Goal: Task Accomplishment & Management: Manage account settings

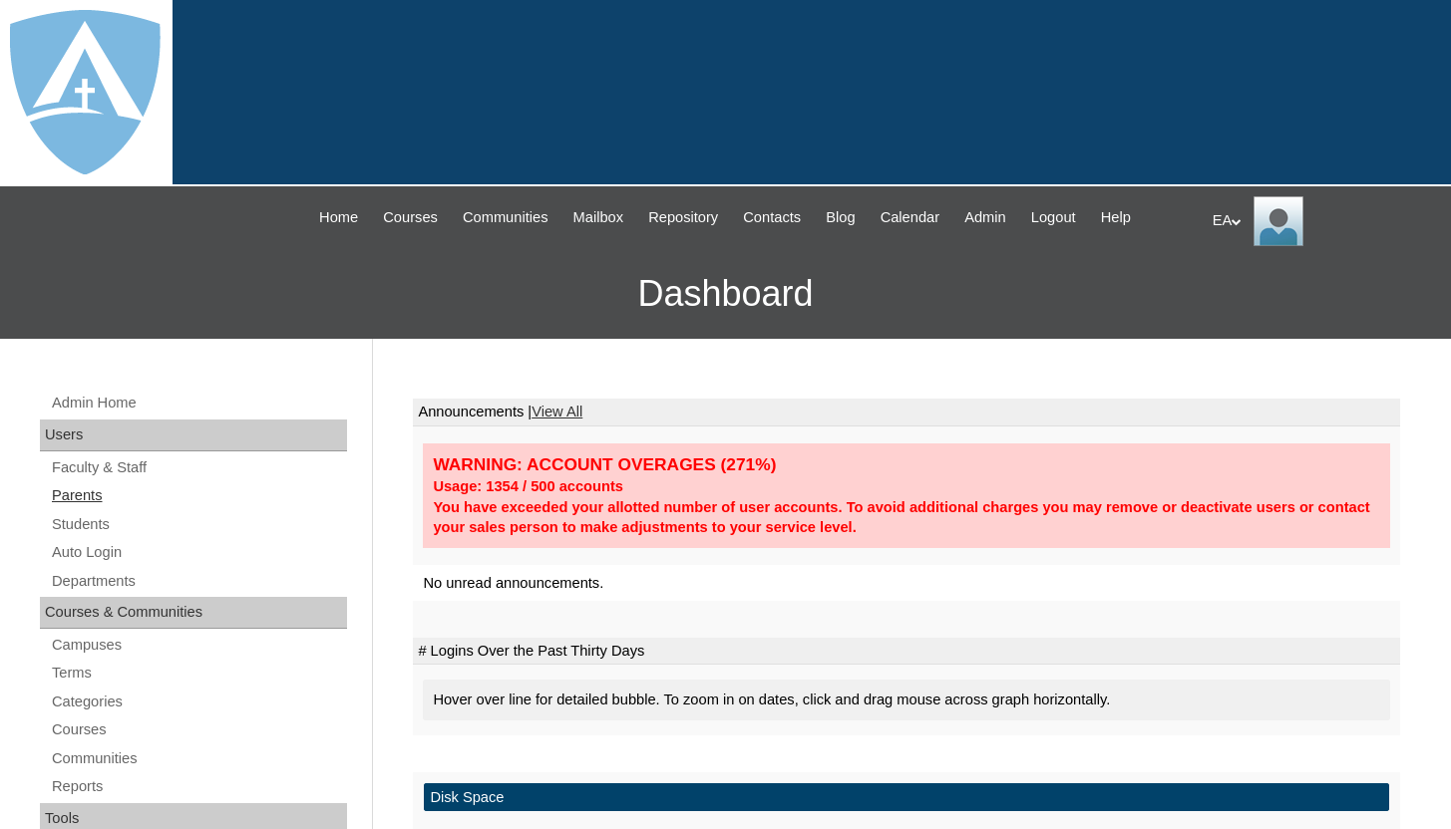
click at [65, 500] on link "Parents" at bounding box center [198, 496] width 297 height 25
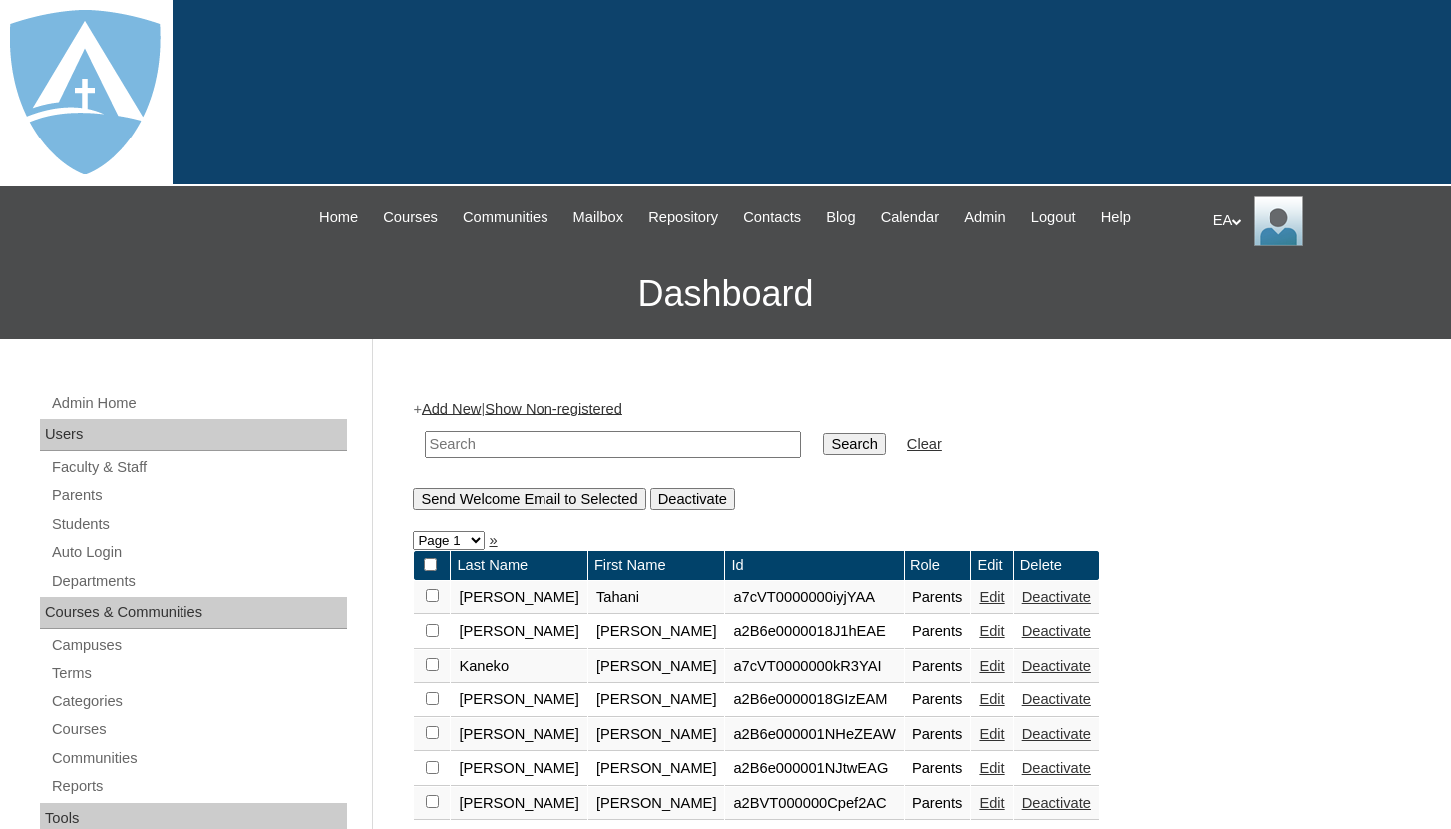
click at [475, 449] on input "text" at bounding box center [613, 445] width 376 height 27
type input "larco"
click at [822, 443] on input "Search" at bounding box center [853, 445] width 62 height 22
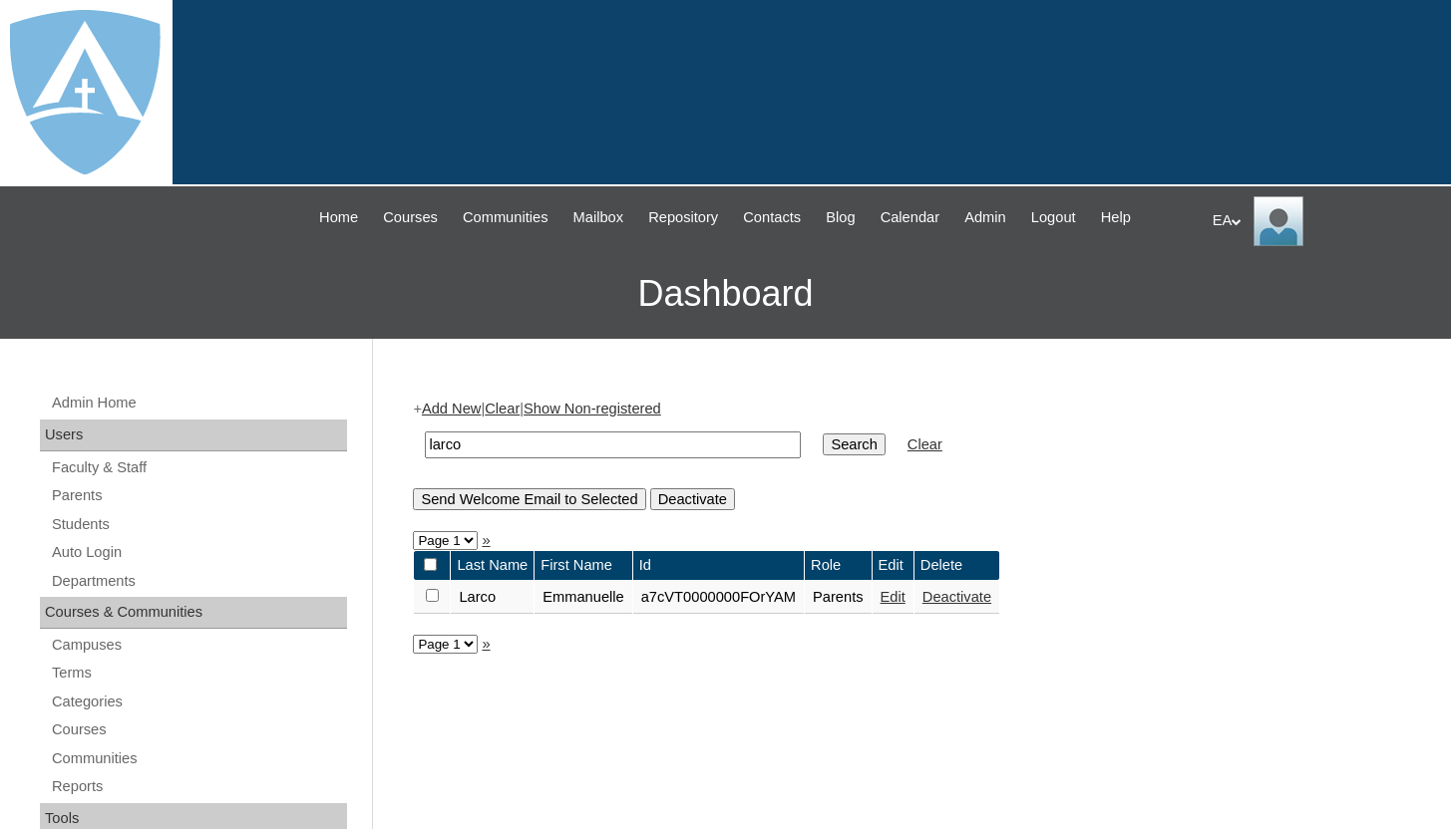
click at [762, 596] on td "a7cVT0000000FOrYAM" at bounding box center [718, 598] width 170 height 34
click at [850, 597] on td "Parents" at bounding box center [838, 598] width 67 height 34
click at [905, 596] on link "Edit" at bounding box center [892, 597] width 25 height 16
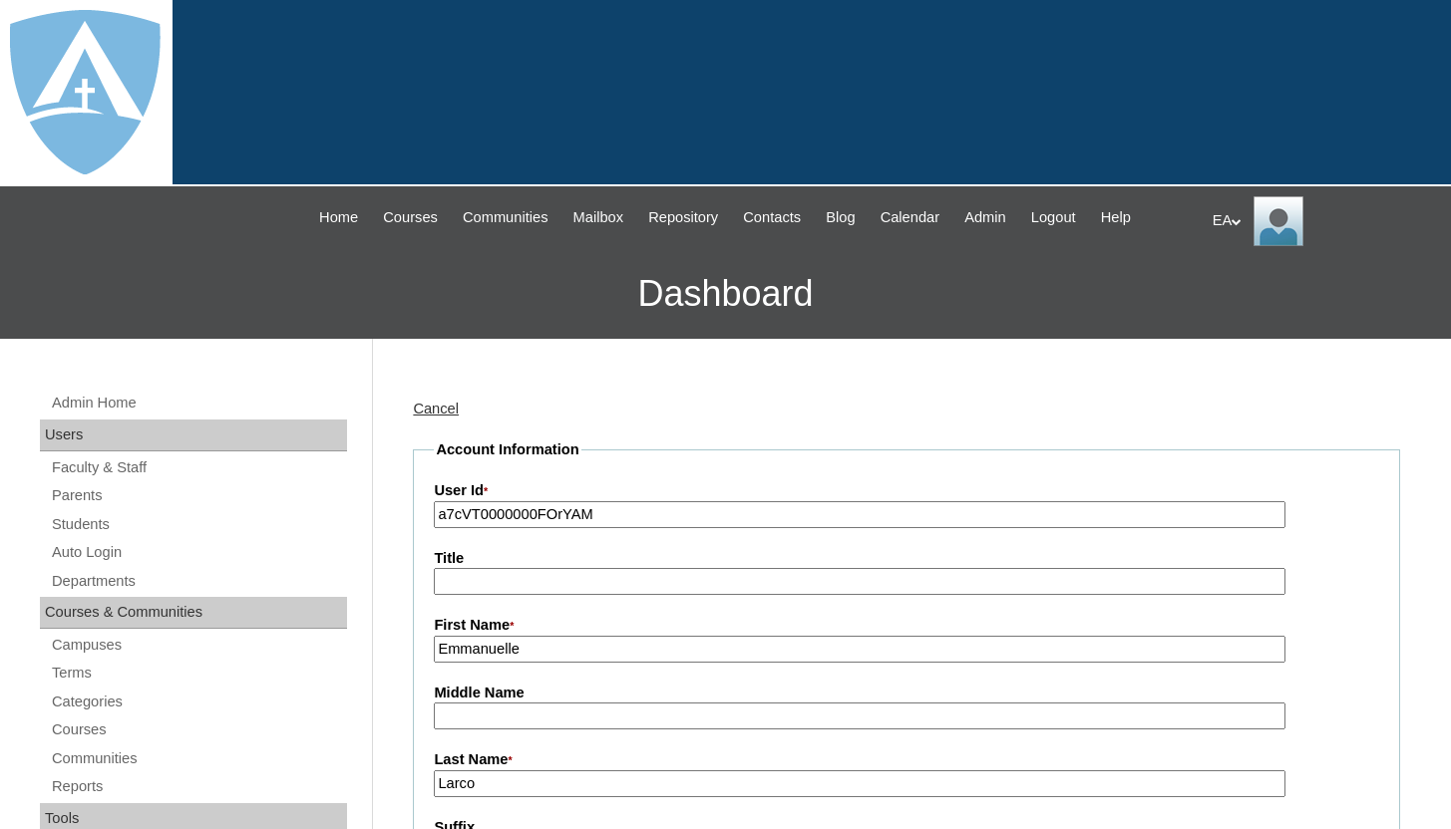
type input "HomeschoolAdmin"
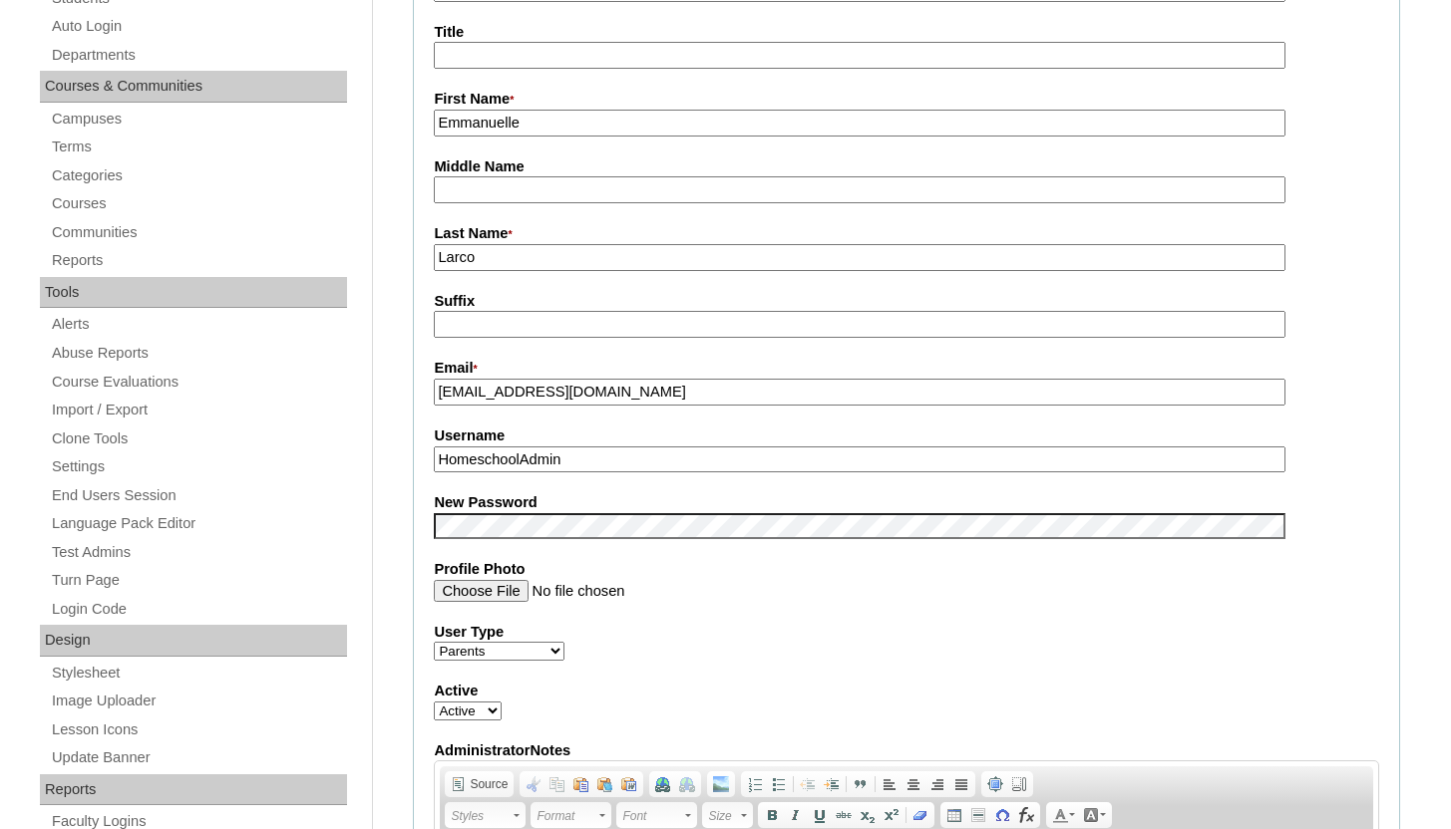
scroll to position [529, 0]
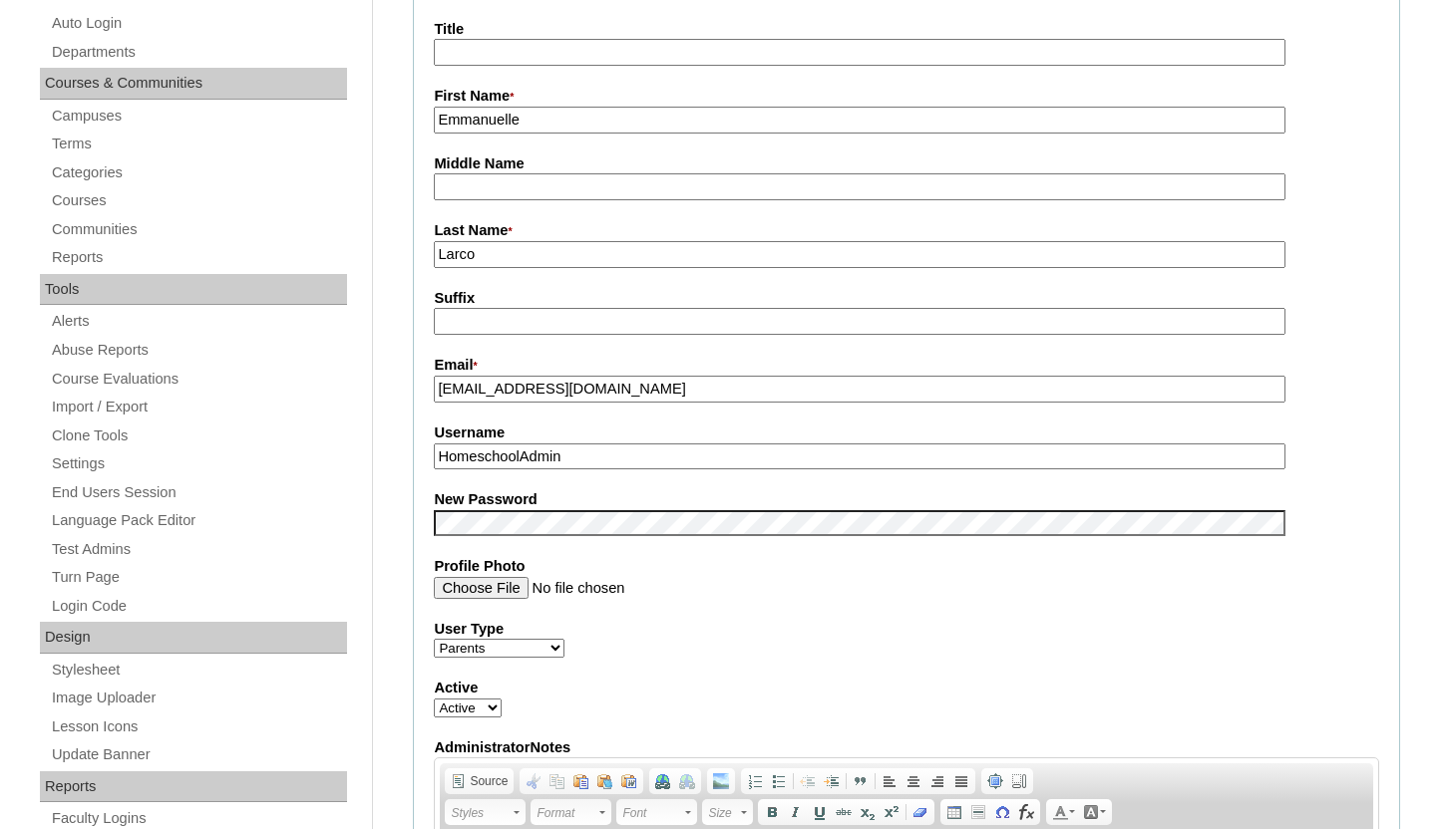
click at [682, 396] on input "emvictor19@yahoo.com" at bounding box center [859, 389] width 850 height 27
drag, startPoint x: 660, startPoint y: 388, endPoint x: 440, endPoint y: 392, distance: 220.4
click at [440, 392] on input "emvictor19@yahoo.com" at bounding box center [859, 389] width 850 height 27
paste input "text"
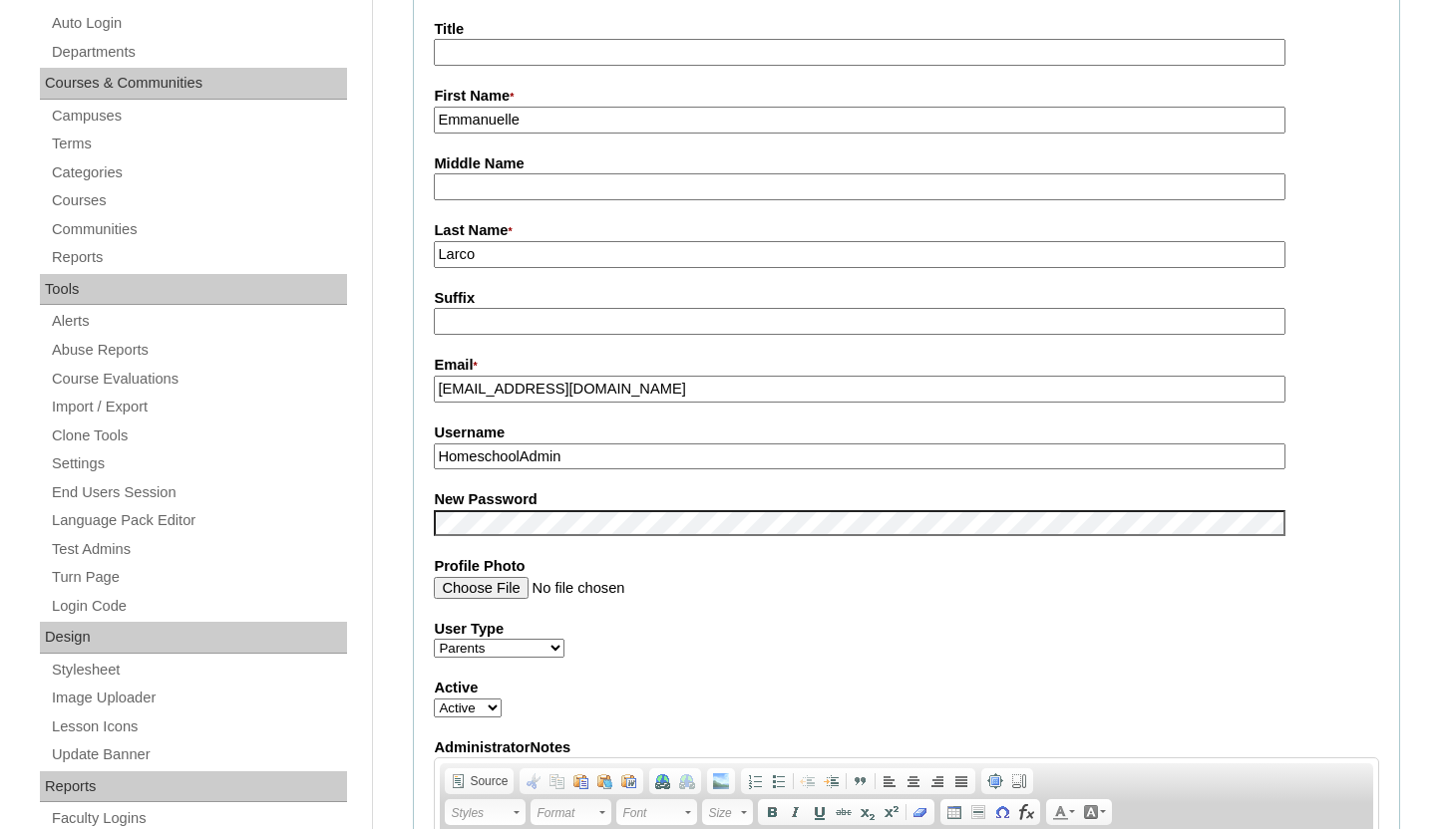
type input "[EMAIL_ADDRESS][DOMAIN_NAME]"
drag, startPoint x: 598, startPoint y: 458, endPoint x: 428, endPoint y: 456, distance: 170.5
click at [428, 456] on fieldset "Account Information User Id * a7cVT0000000FOrYAM Title First Name * Emmanuelle …" at bounding box center [906, 506] width 987 height 1193
paste input "emvictor19@yahoo.com"
type input "emvictor19@yahoo.com"
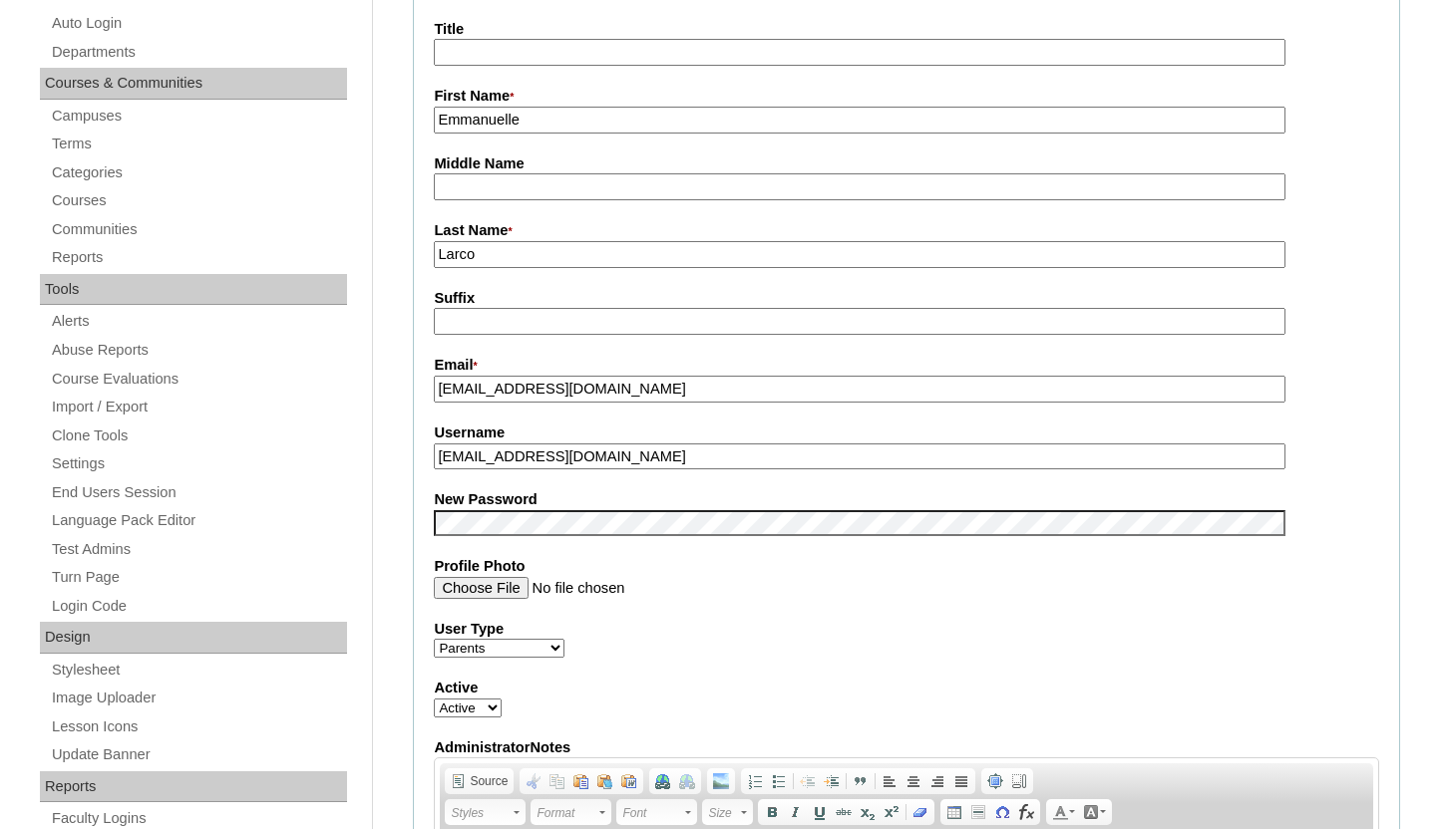
click at [1338, 393] on div "Email * emvictor19@yahoo.com" at bounding box center [906, 379] width 945 height 48
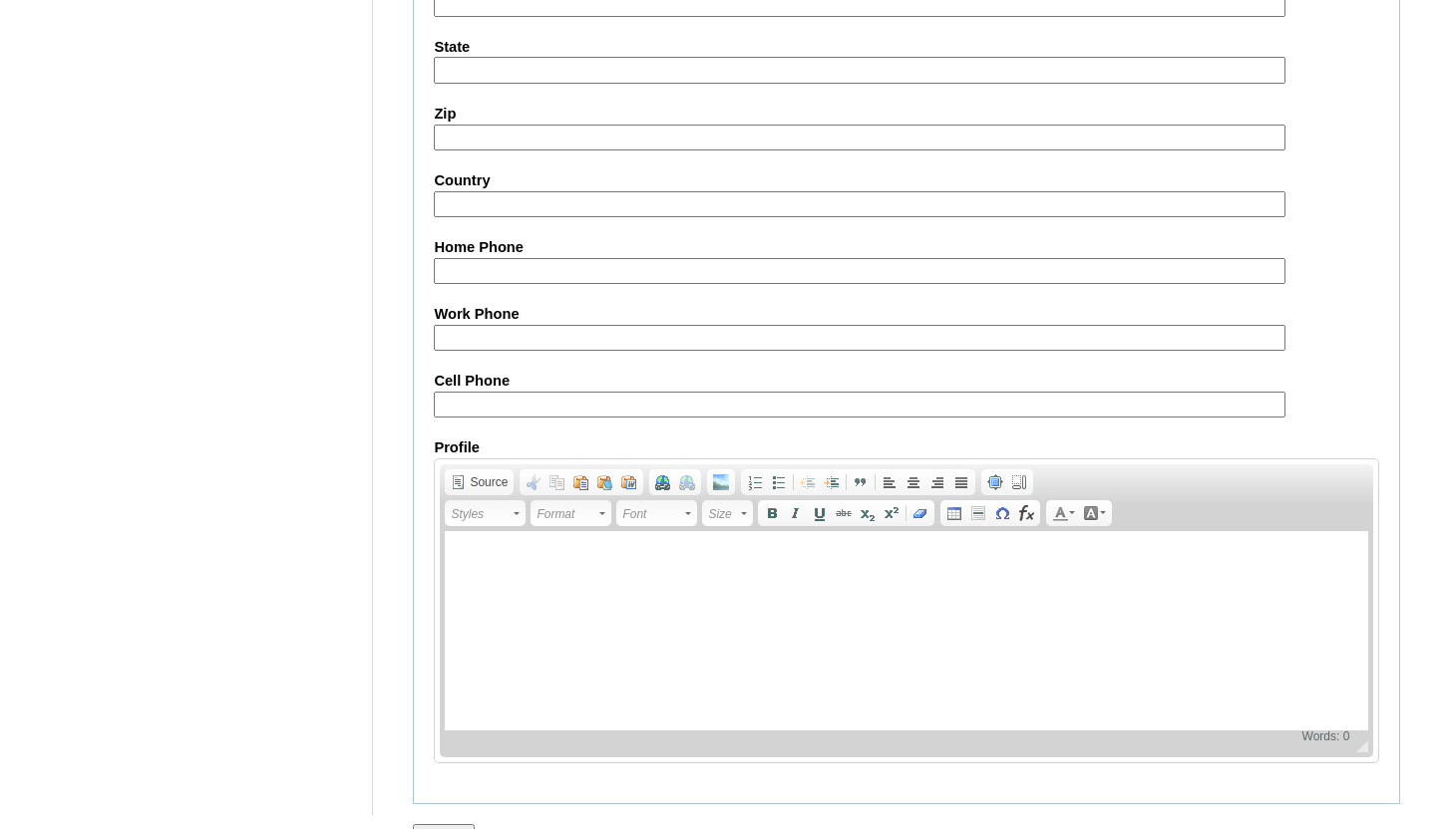
scroll to position [1898, 0]
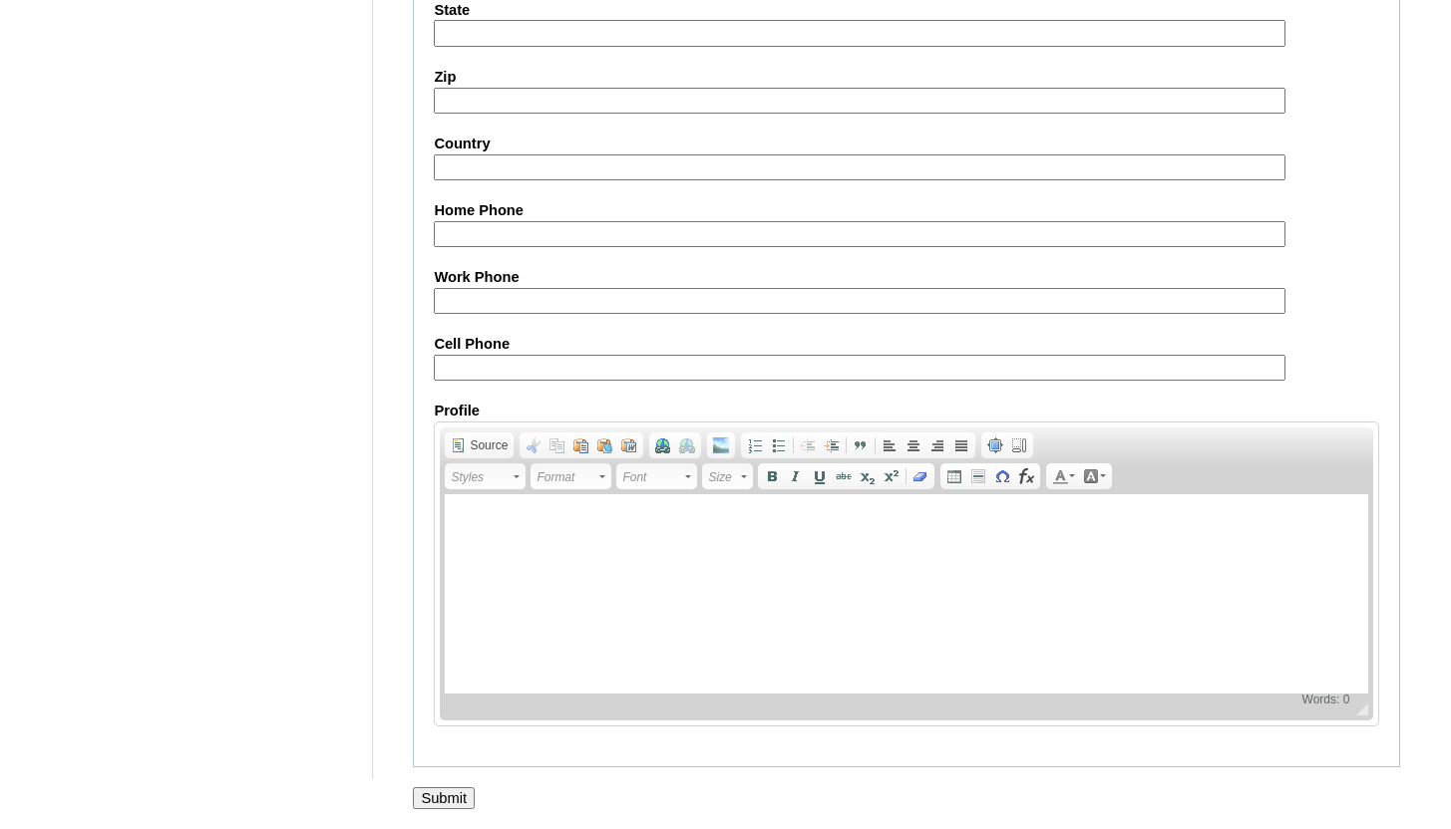
click at [456, 800] on input "Submit" at bounding box center [444, 799] width 62 height 22
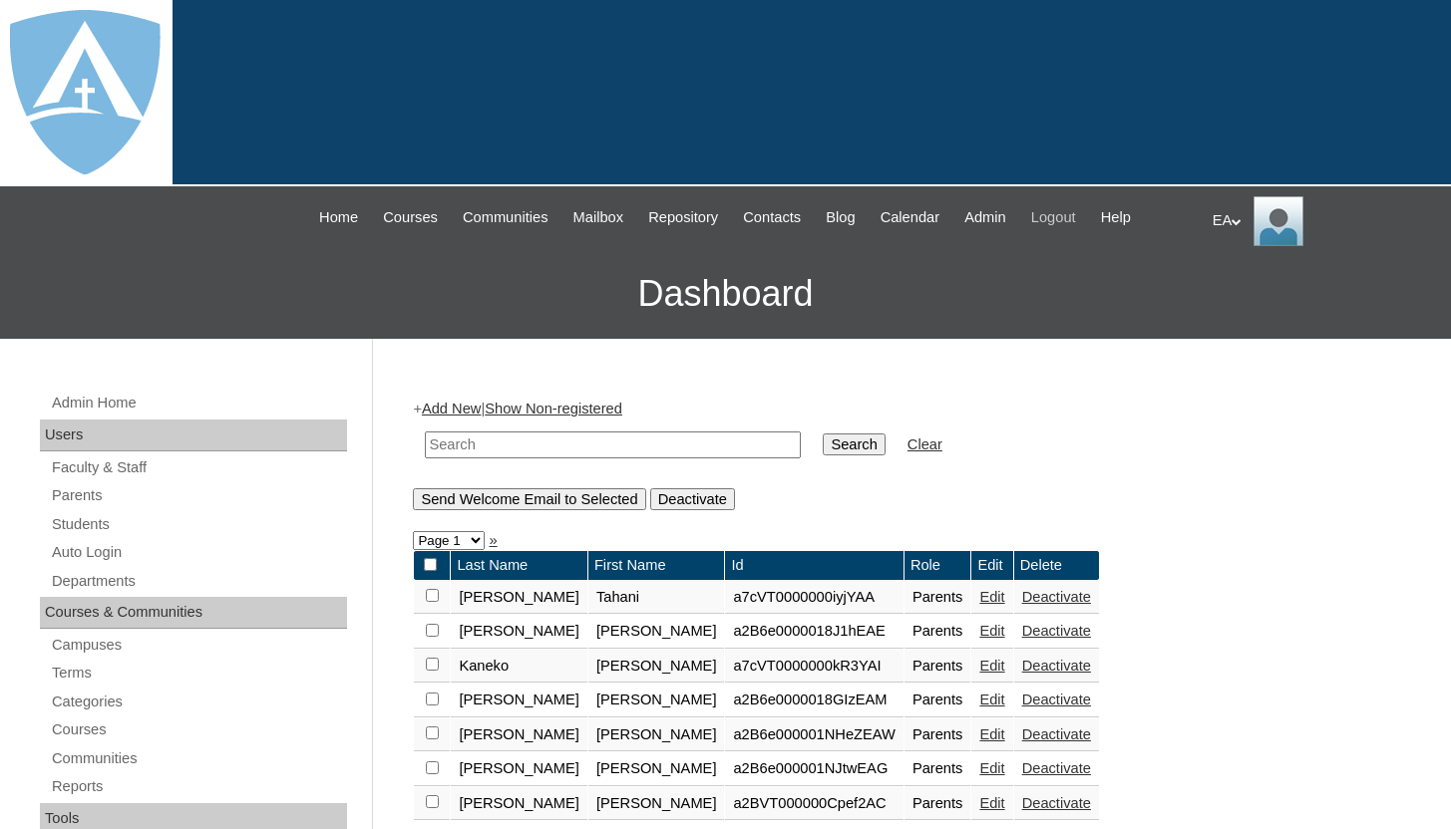
click at [1076, 213] on span "Logout" at bounding box center [1053, 217] width 45 height 23
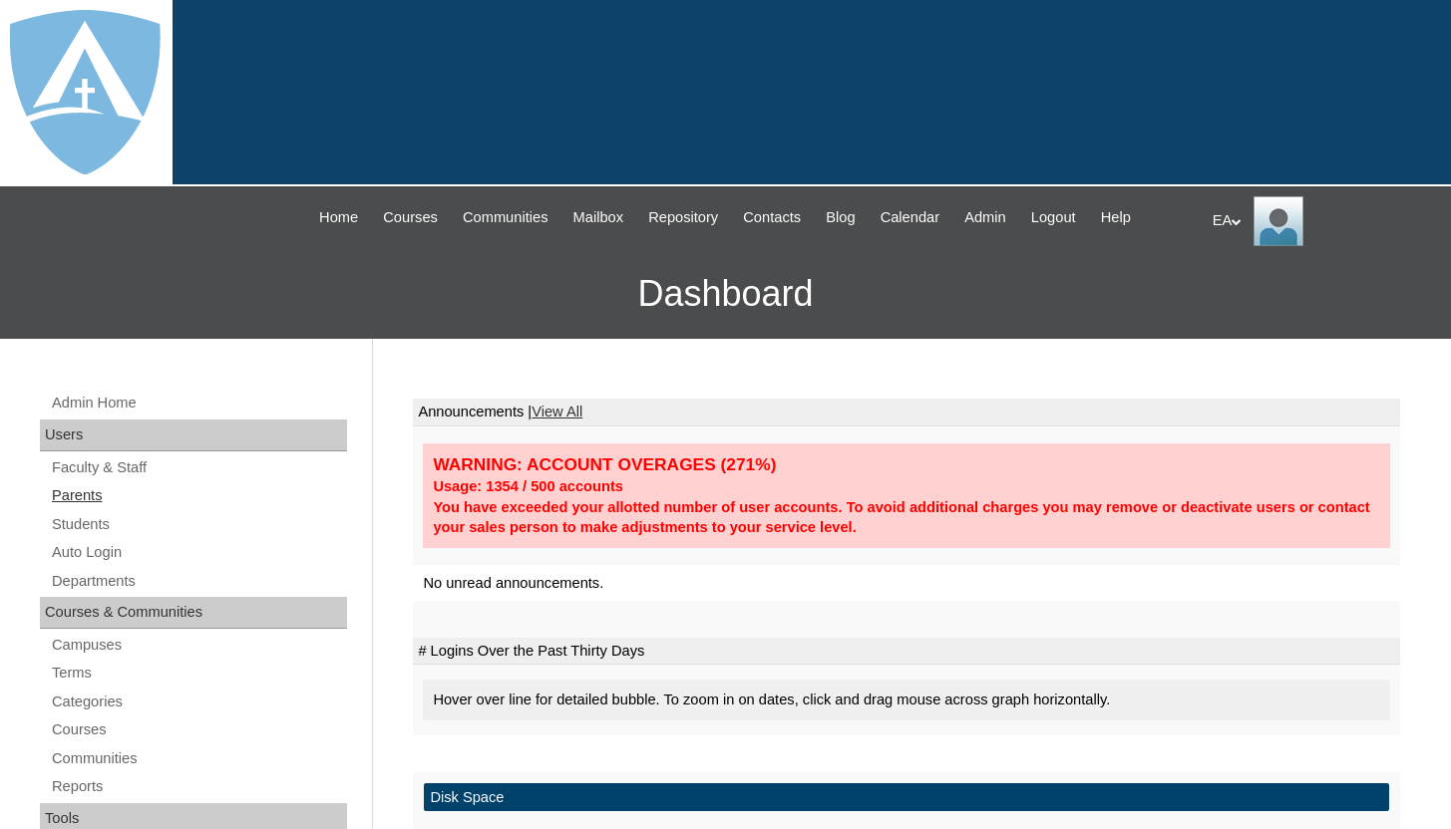
click at [88, 495] on link "Parents" at bounding box center [198, 496] width 297 height 25
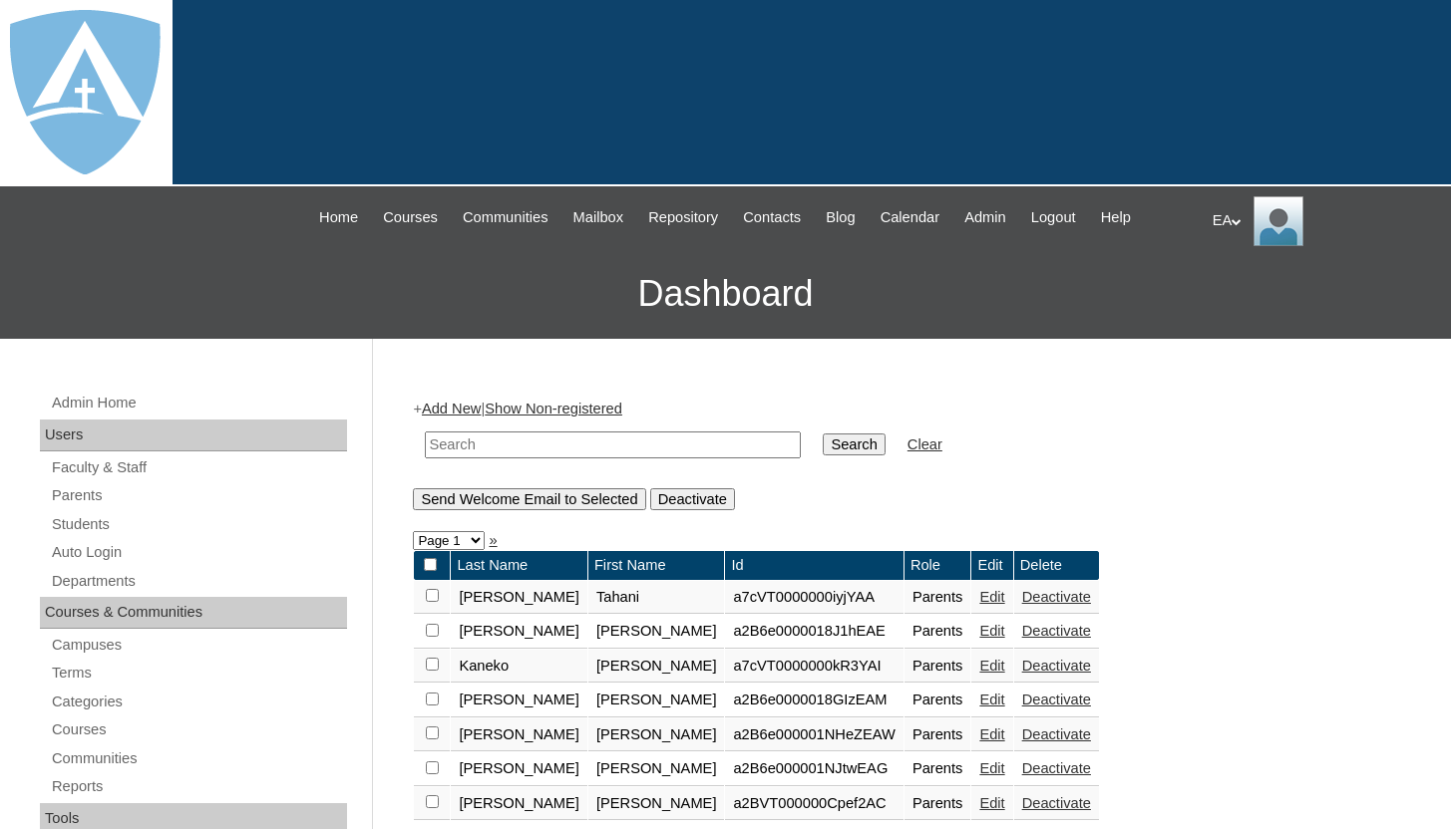
click at [512, 446] on input "text" at bounding box center [613, 445] width 376 height 27
type input "larco"
click at [822, 434] on input "Search" at bounding box center [853, 445] width 62 height 22
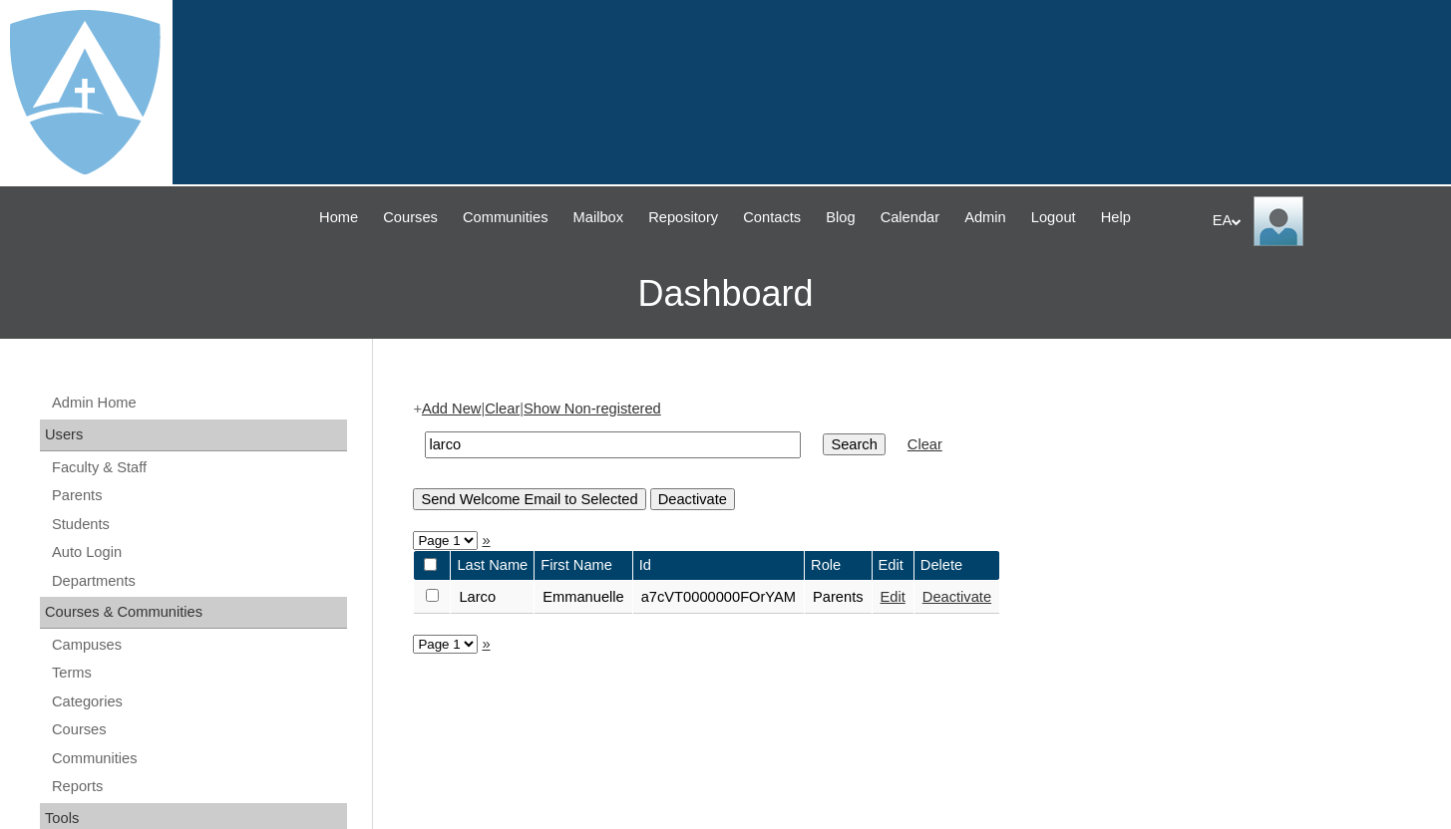
click at [905, 604] on link "Edit" at bounding box center [892, 597] width 25 height 16
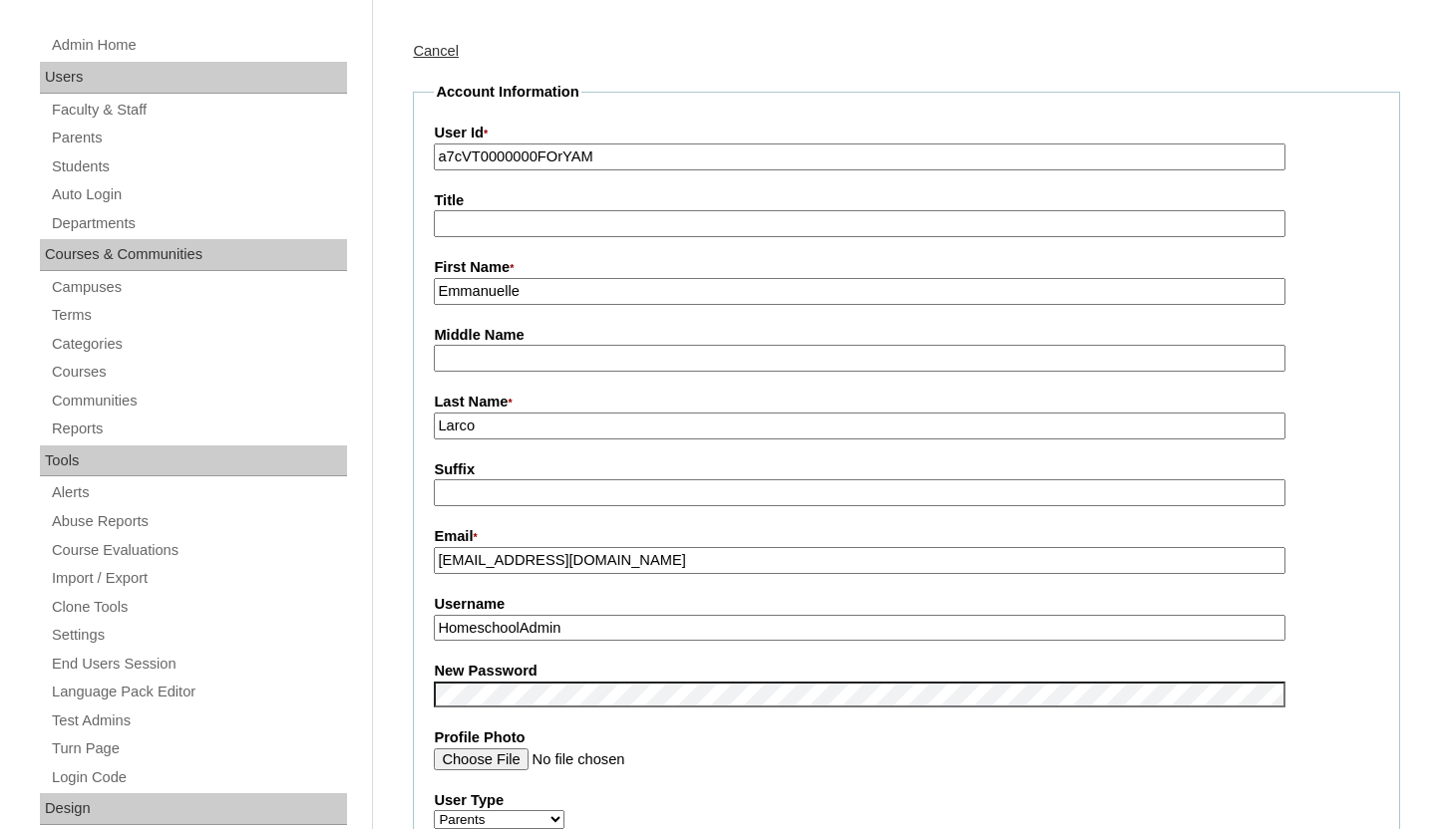
scroll to position [359, 0]
drag, startPoint x: 658, startPoint y: 565, endPoint x: 433, endPoint y: 561, distance: 225.3
click at [433, 561] on fieldset "Account Information User Id * a7cVT0000000FOrYAM Title First Name * Emmanuelle …" at bounding box center [906, 677] width 987 height 1193
drag, startPoint x: 623, startPoint y: 633, endPoint x: 403, endPoint y: 629, distance: 220.4
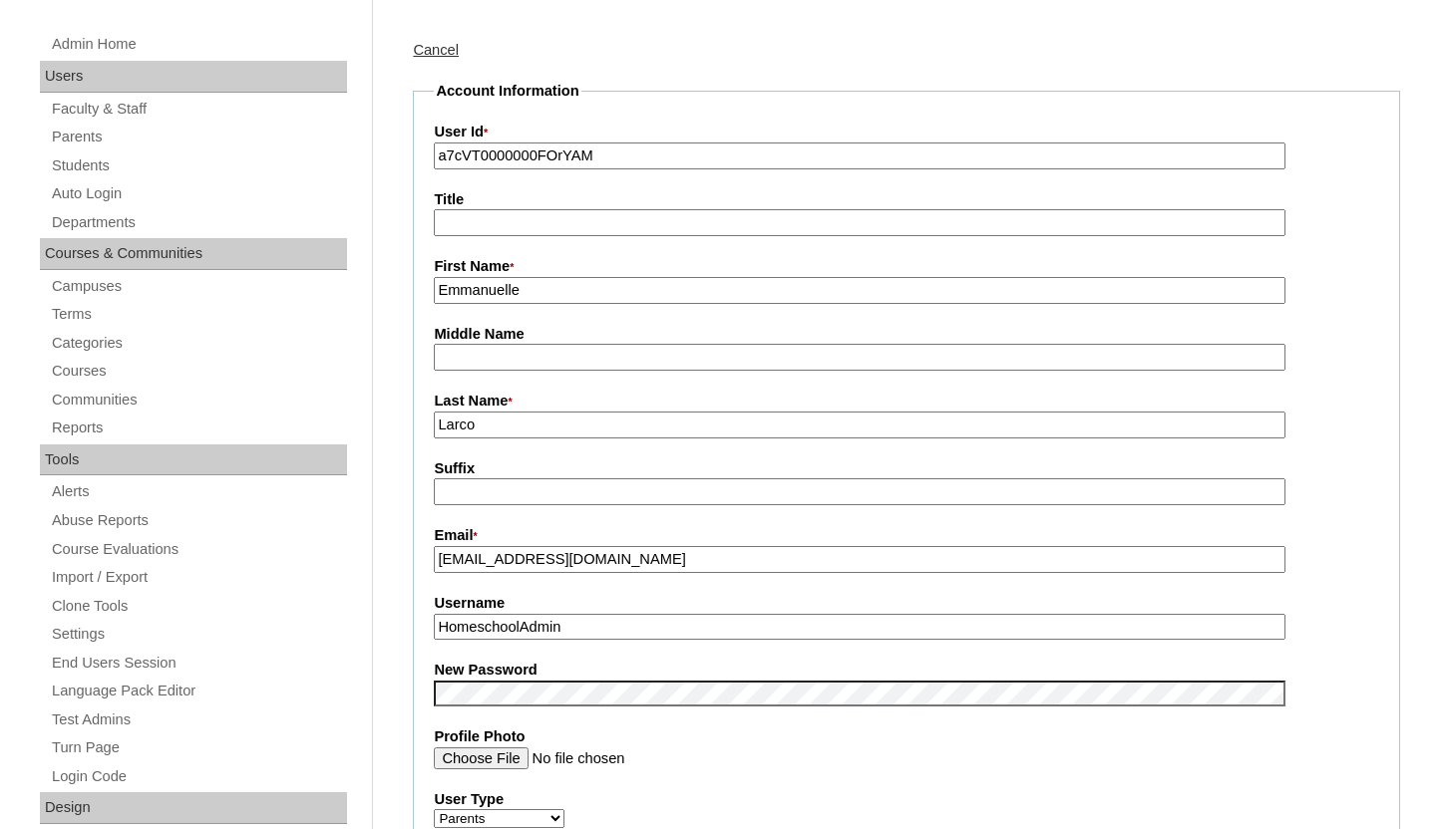
paste input "emvictor19@yahoo.com"
type input "emvictor19@yahoo.com"
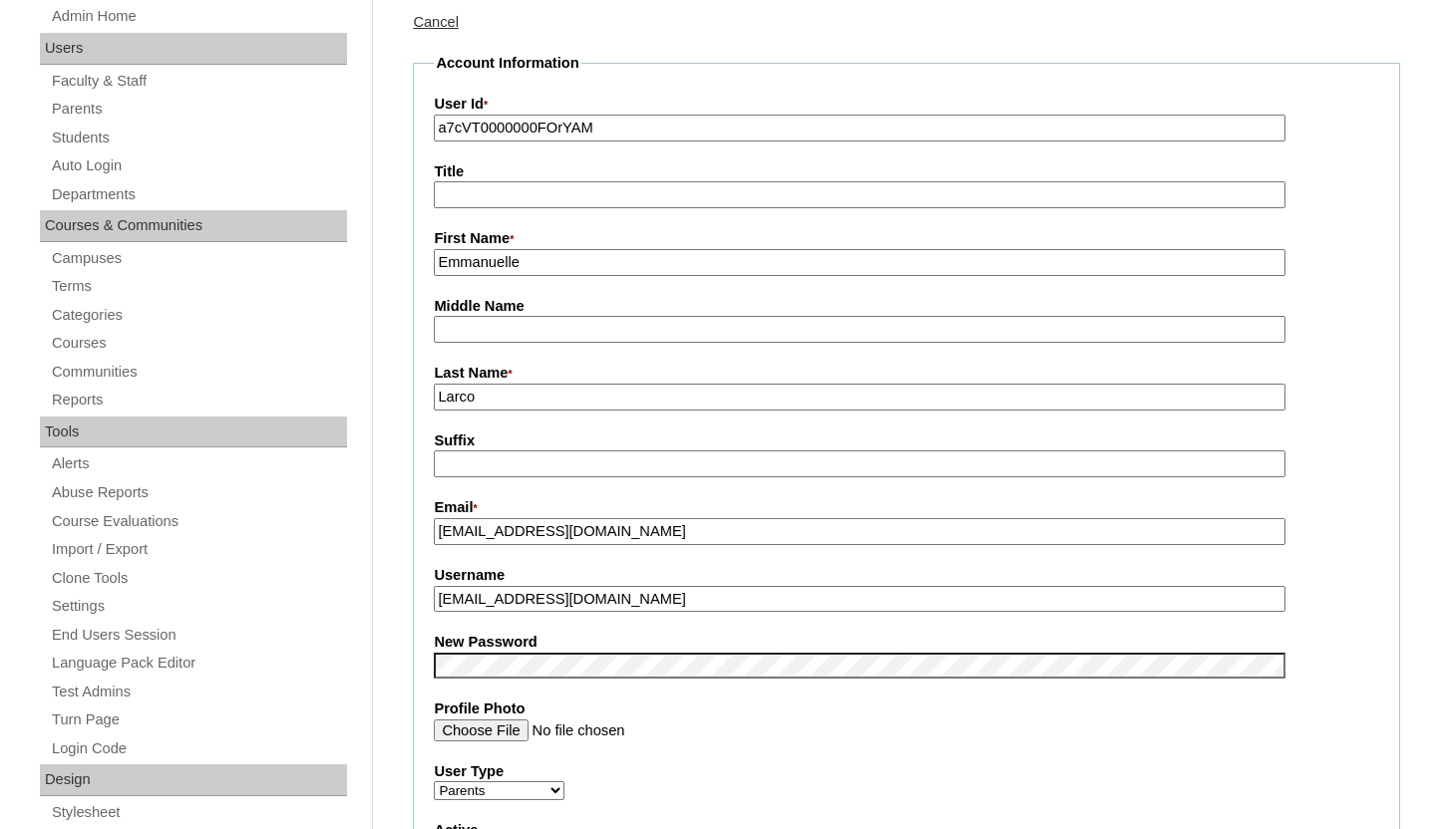
scroll to position [387, 0]
click at [1362, 642] on label "New Password" at bounding box center [906, 642] width 945 height 21
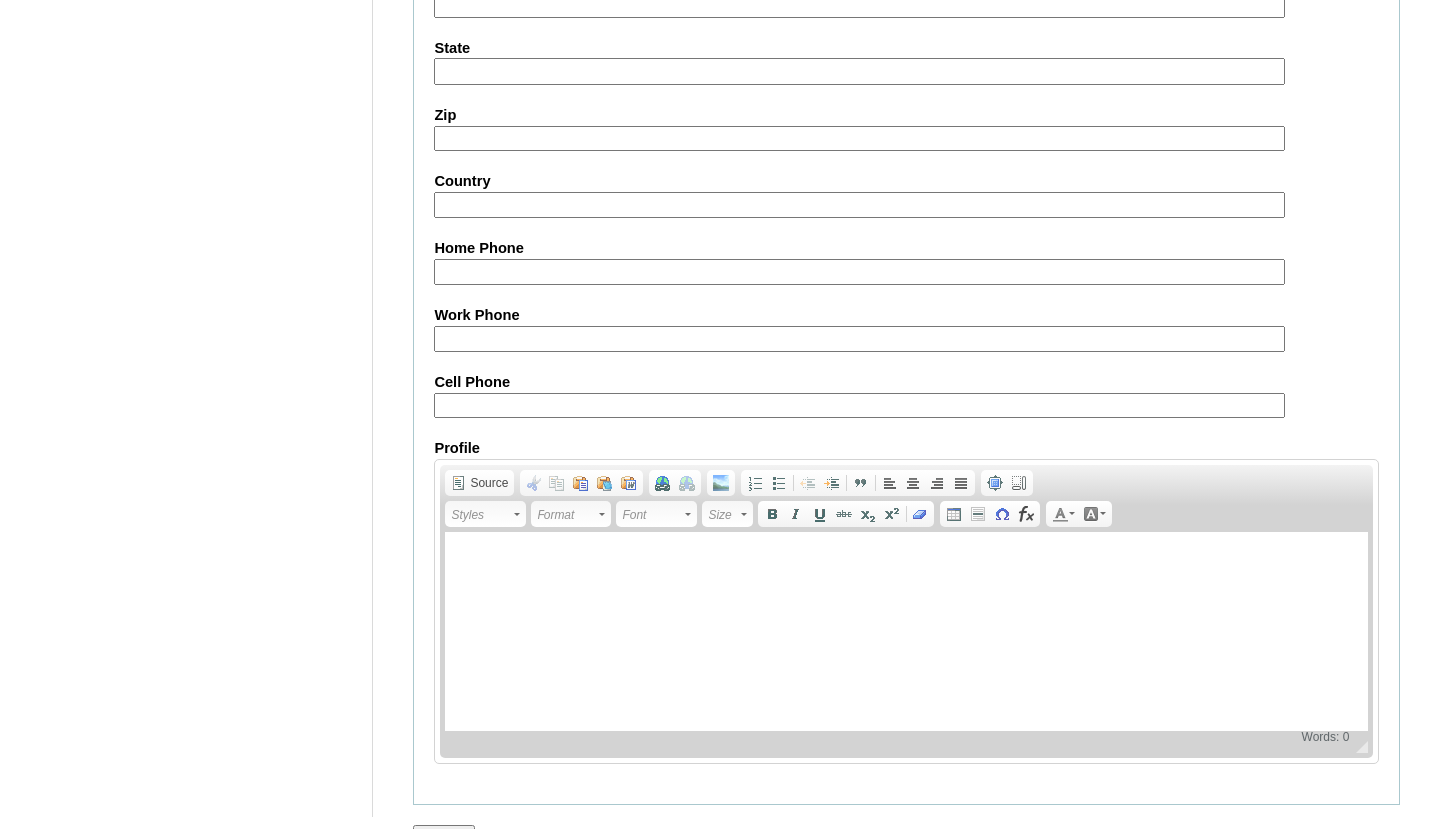
scroll to position [1898, 0]
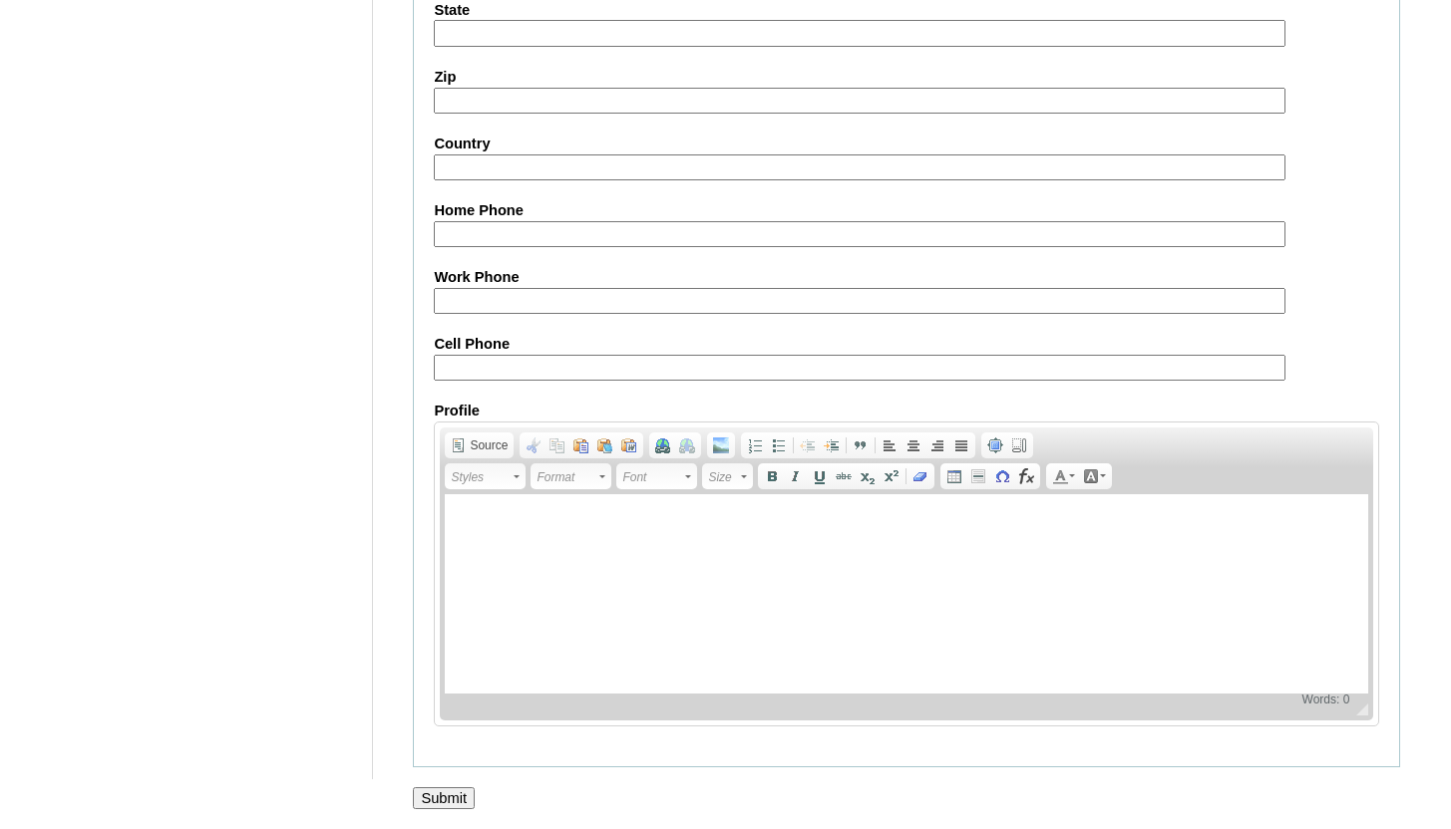
click at [454, 791] on input "Submit" at bounding box center [444, 799] width 62 height 22
